Goal: Communication & Community: Connect with others

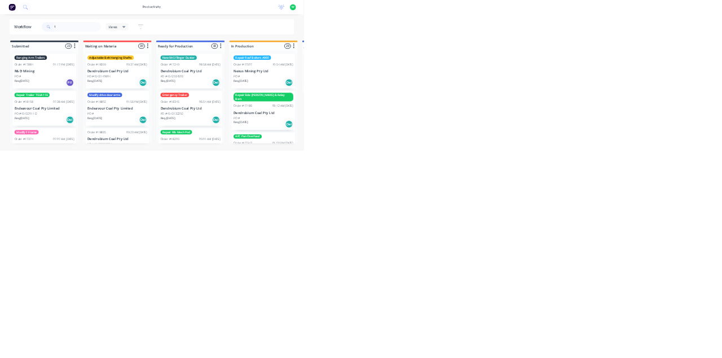
type input "18"
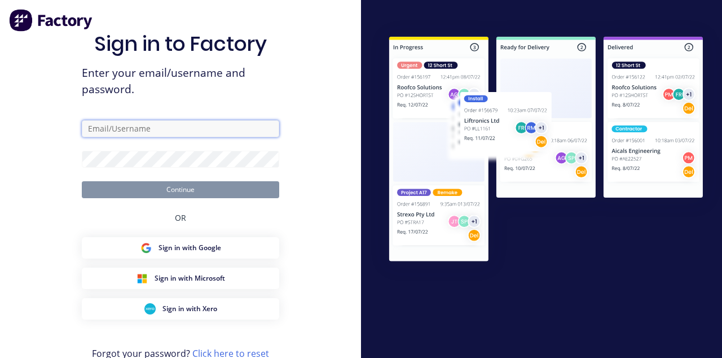
click at [176, 137] on input "text" at bounding box center [181, 128] width 198 height 17
type input "[EMAIL_ADDRESS][DOMAIN_NAME]"
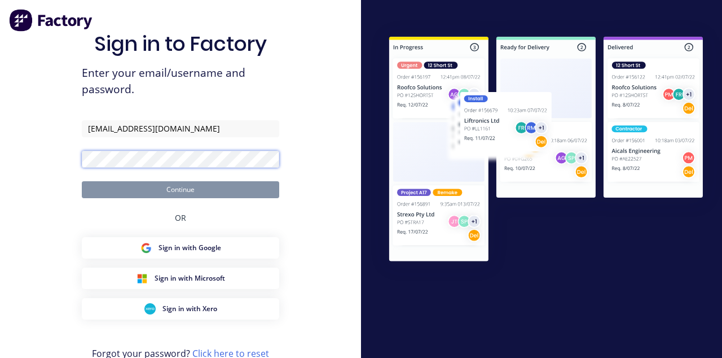
click at [82, 181] on button "Continue" at bounding box center [181, 189] width 198 height 17
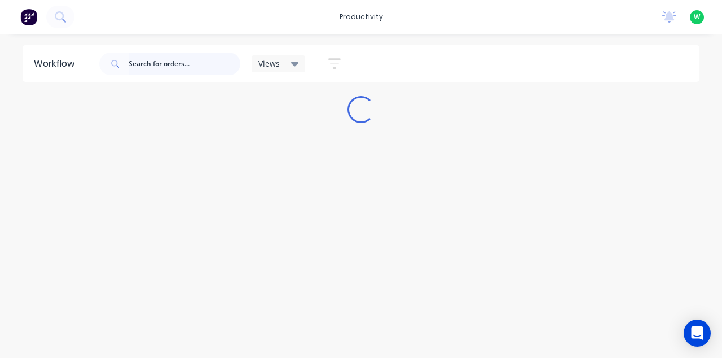
click at [172, 61] on input "text" at bounding box center [185, 63] width 112 height 23
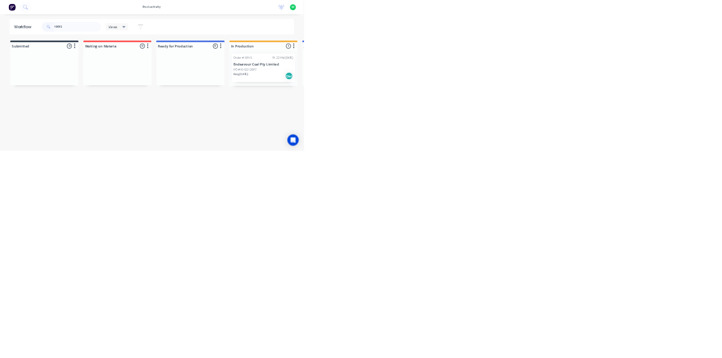
click at [622, 156] on p "Endeavour Coal Pty Limited" at bounding box center [627, 154] width 142 height 10
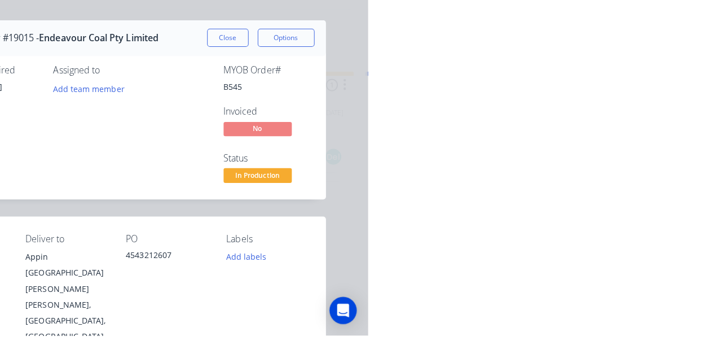
click at [118, 101] on div "Collaborate" at bounding box center [95, 99] width 45 height 10
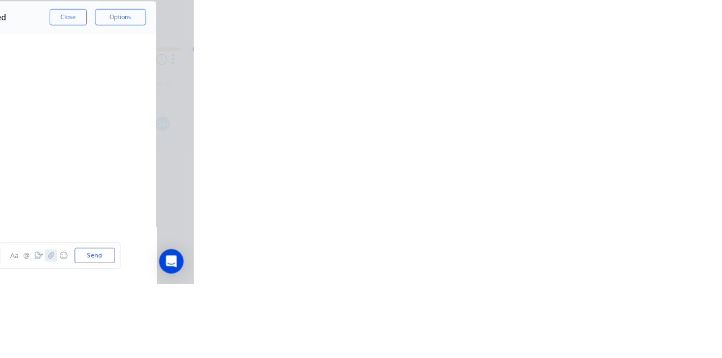
click at [567, 330] on icon "button" at bounding box center [564, 325] width 6 height 7
click at [567, 330] on icon "button" at bounding box center [563, 326] width 7 height 8
click at [635, 335] on button "Send" at bounding box center [612, 326] width 45 height 17
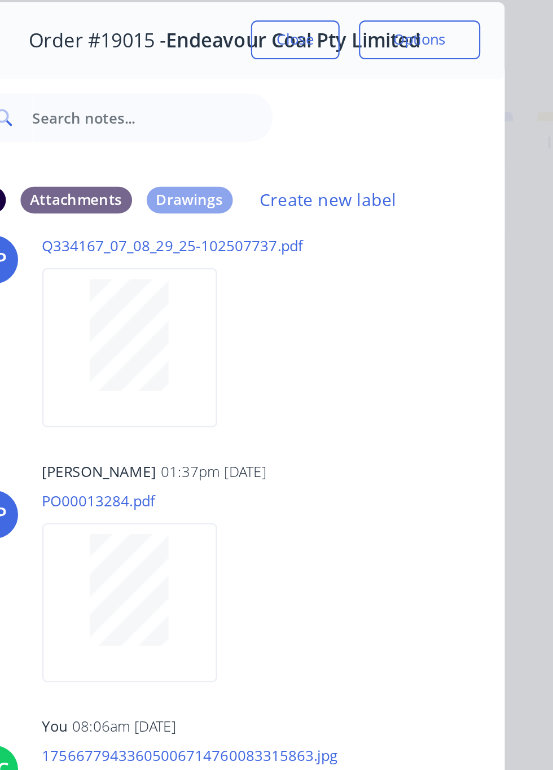
scroll to position [619, 0]
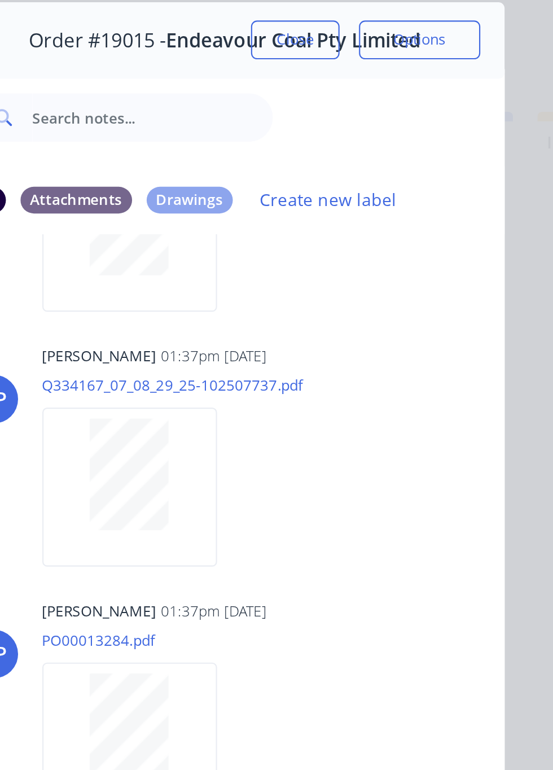
click at [388, 46] on div "Order #19015 - Endeavour Coal Pty Limited Close Options" at bounding box center [400, 63] width 260 height 36
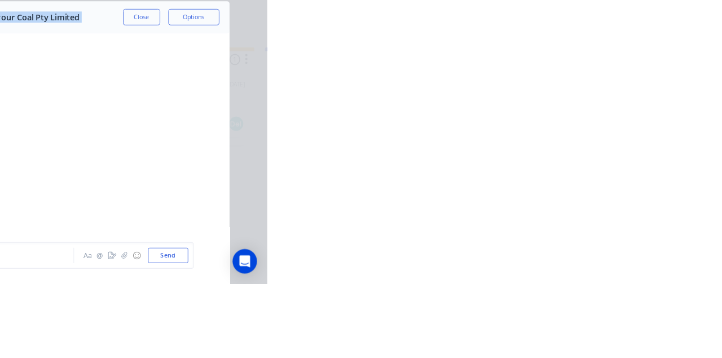
scroll to position [1042, 0]
click at [604, 63] on button "Close" at bounding box center [583, 63] width 41 height 18
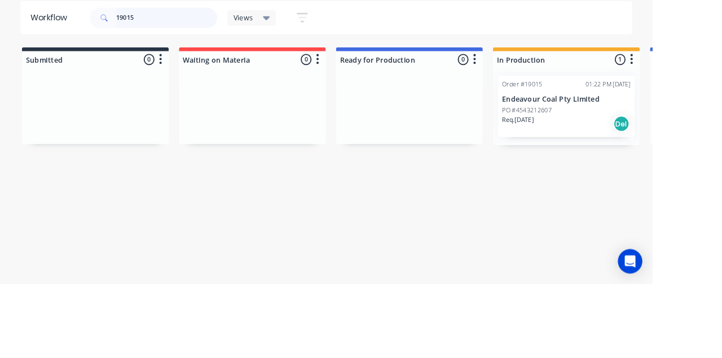
click at [177, 63] on input "19015" at bounding box center [185, 63] width 112 height 23
type input "1"
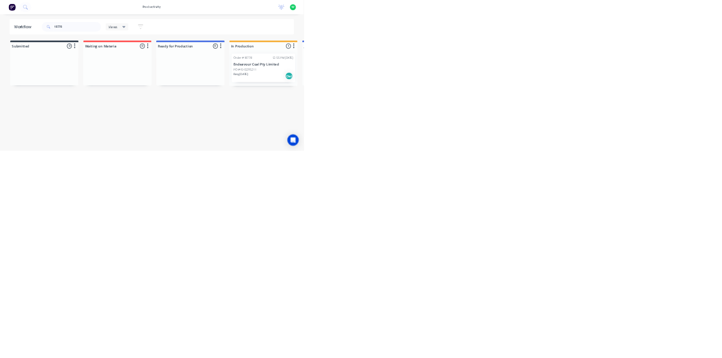
click at [628, 165] on div "PO #4543205211" at bounding box center [627, 166] width 142 height 10
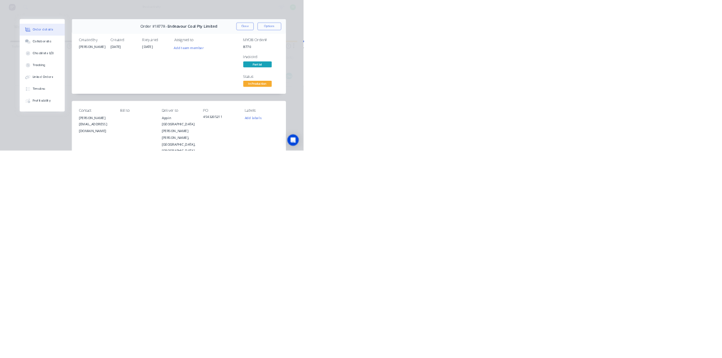
click at [664, 312] on div "Labels Add labels" at bounding box center [623, 320] width 81 height 126
click at [154, 111] on button "Collaborate" at bounding box center [100, 99] width 107 height 28
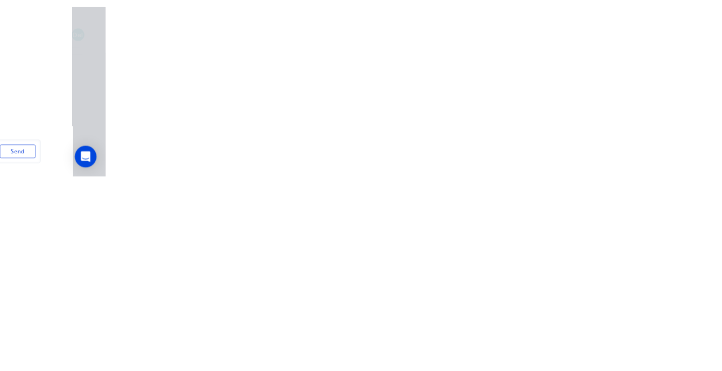
scroll to position [0, 0]
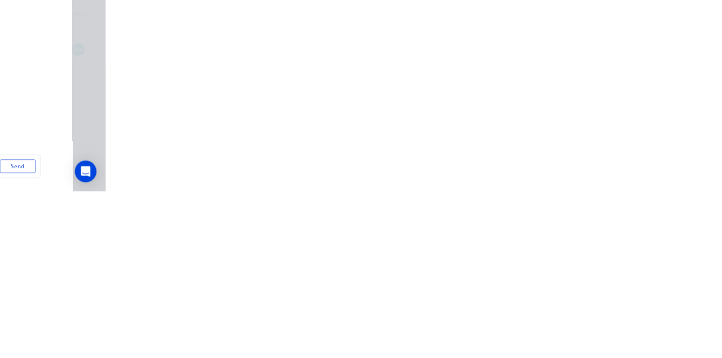
click at [567, 330] on icon "button" at bounding box center [563, 326] width 7 height 8
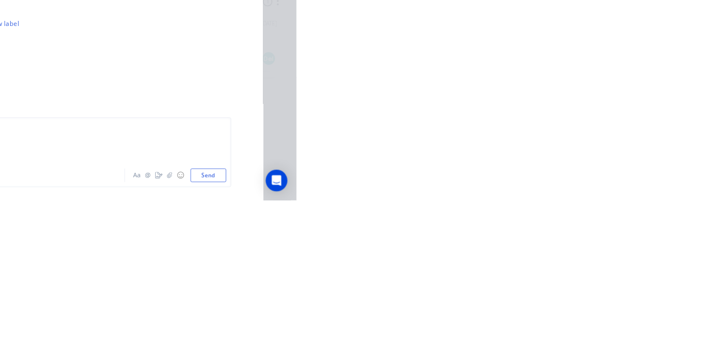
click at [635, 335] on button "Send" at bounding box center [612, 326] width 45 height 17
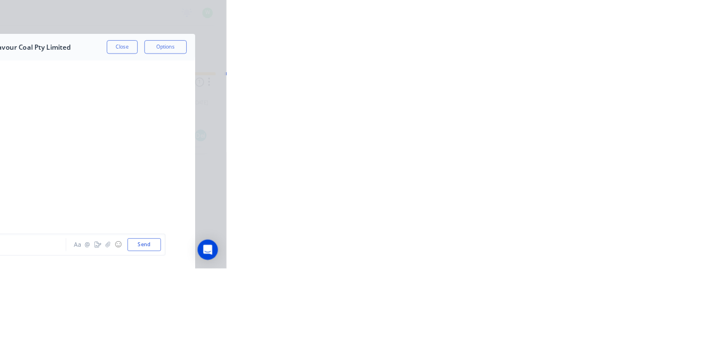
click at [604, 65] on button "Close" at bounding box center [583, 63] width 41 height 18
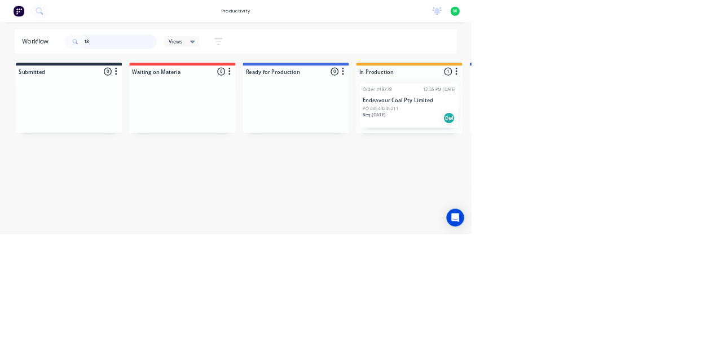
type input "1"
